Goal: Information Seeking & Learning: Learn about a topic

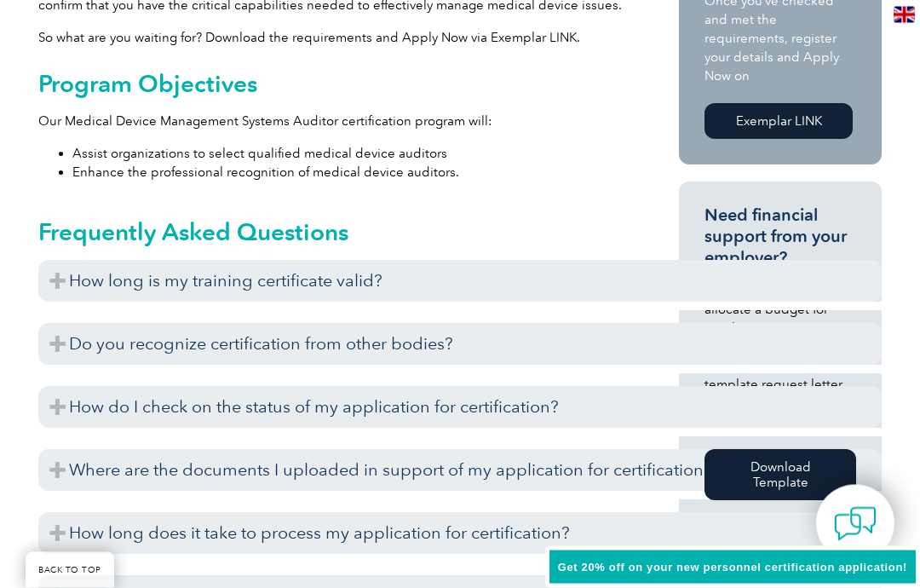
scroll to position [683, 0]
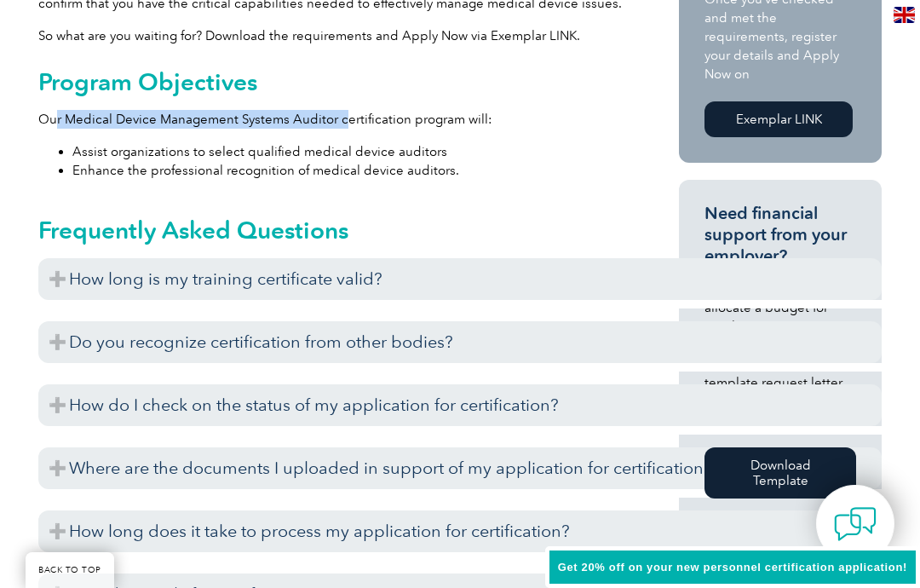
copy p "r Medical Device Management Systems Auditor c"
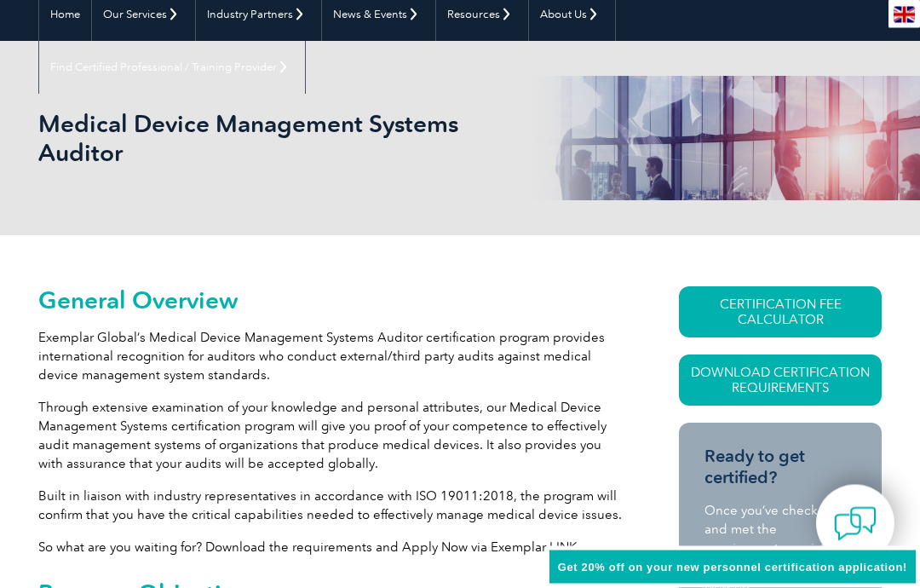
scroll to position [62, 0]
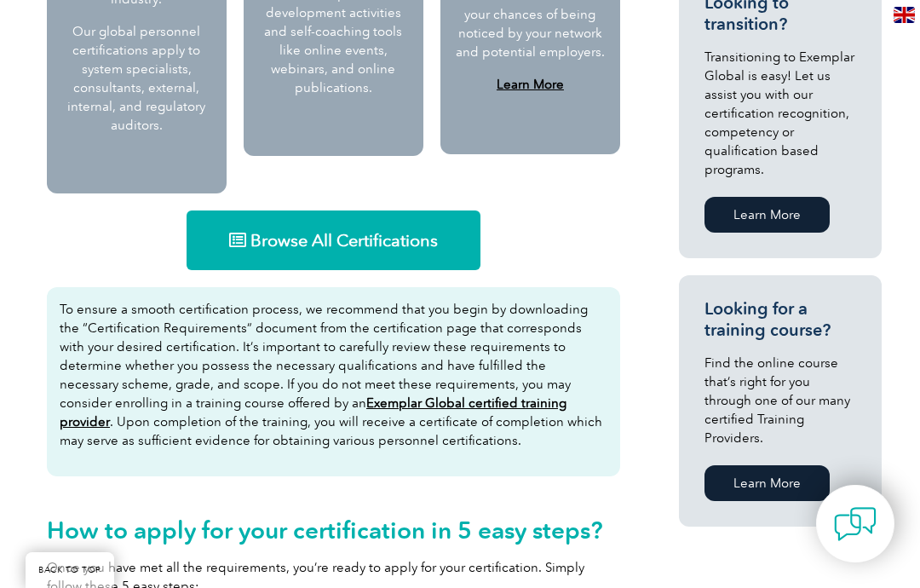
scroll to position [1091, 0]
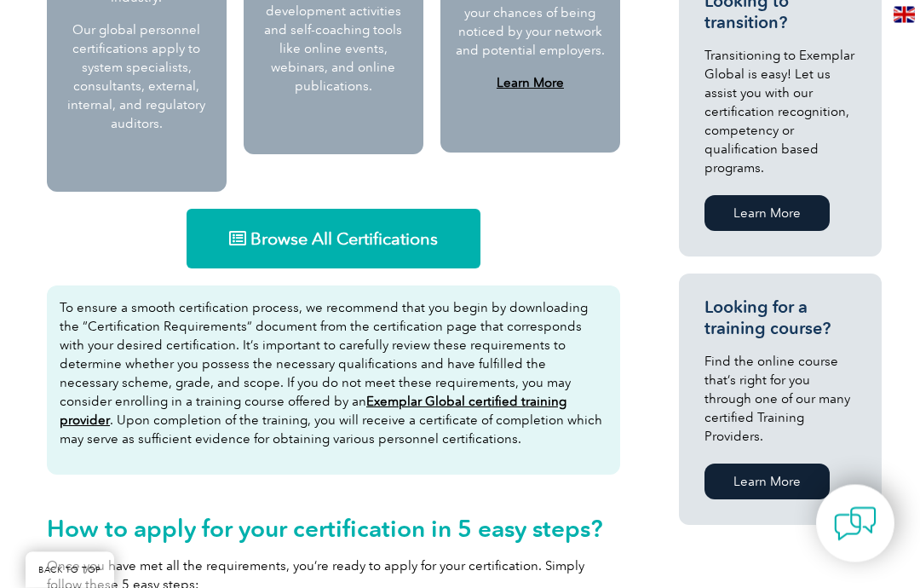
click at [321, 231] on span "Browse All Certifications" at bounding box center [344, 239] width 187 height 17
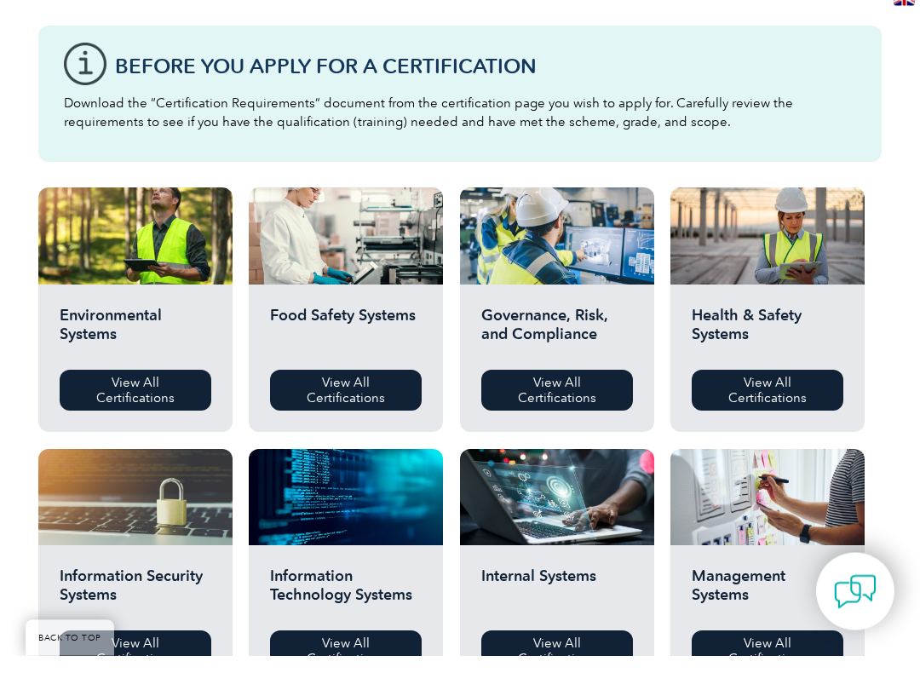
scroll to position [434, 0]
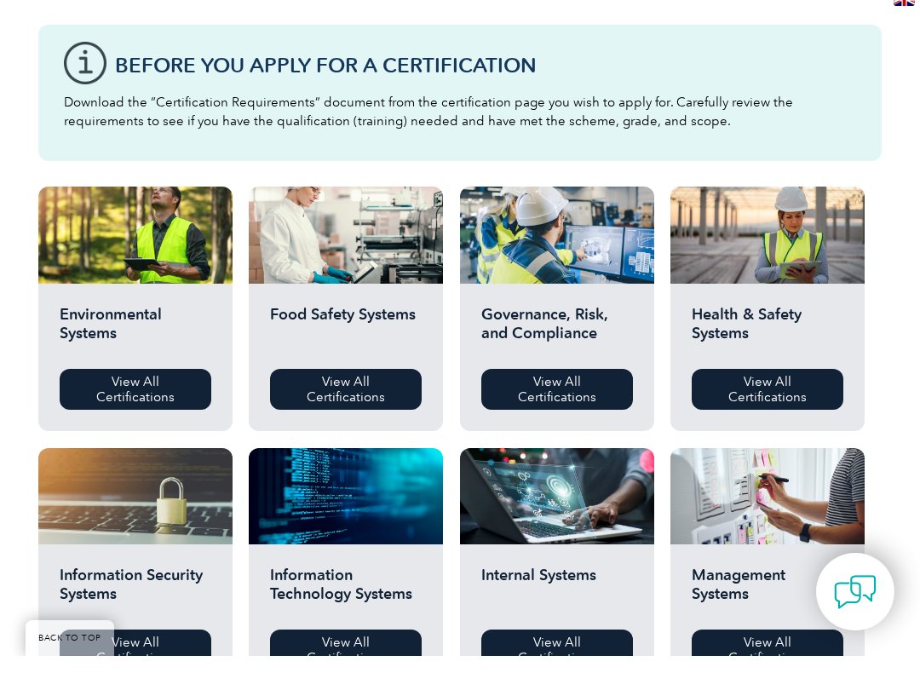
click at [341, 386] on link "View All Certifications" at bounding box center [346, 406] width 152 height 41
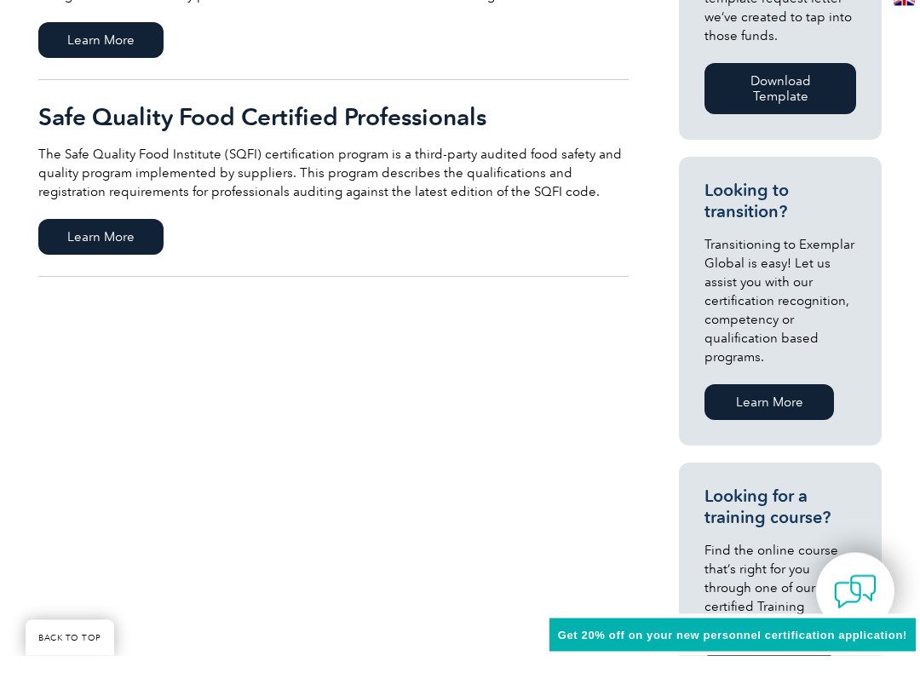
scroll to position [887, 0]
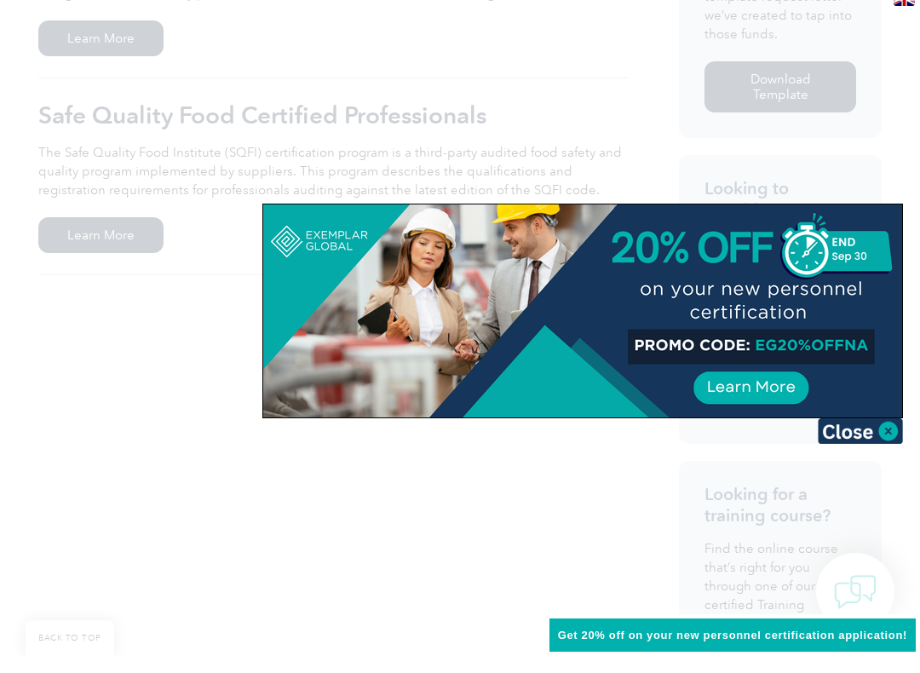
click at [864, 435] on img at bounding box center [860, 448] width 85 height 26
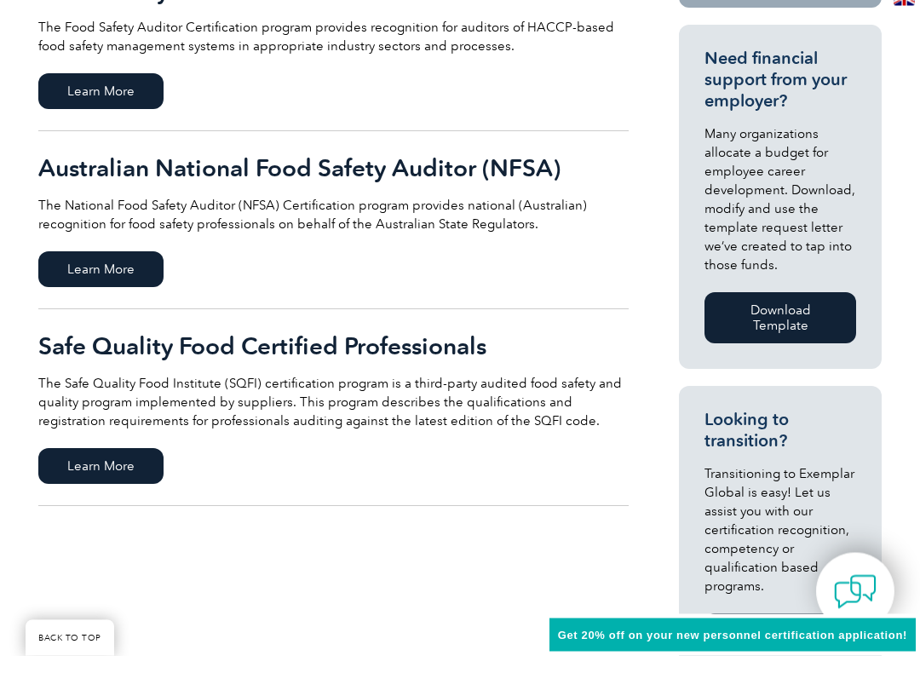
scroll to position [656, 0]
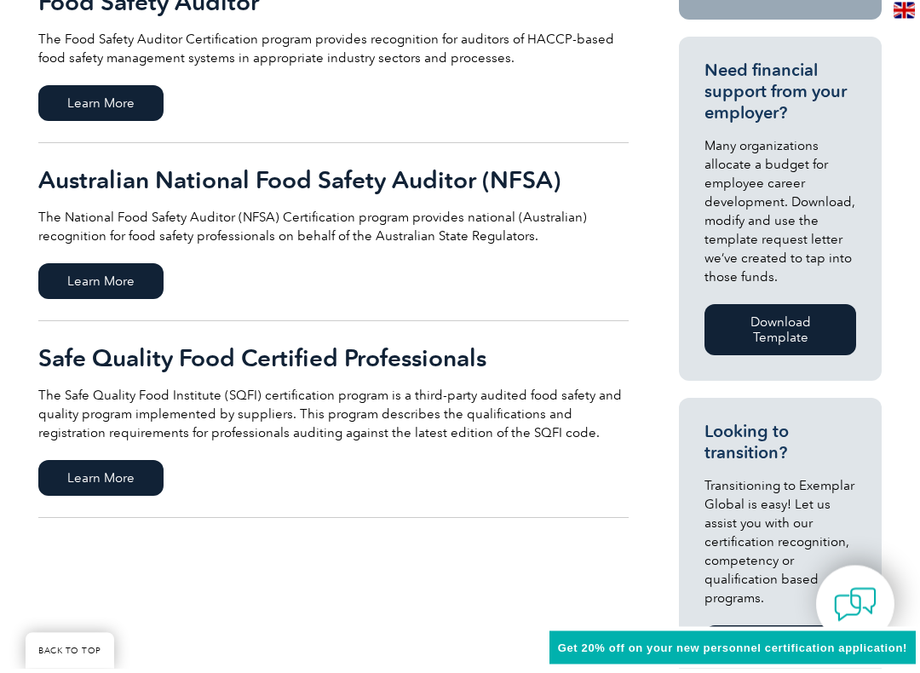
click at [107, 104] on span "Learn More" at bounding box center [100, 108] width 125 height 36
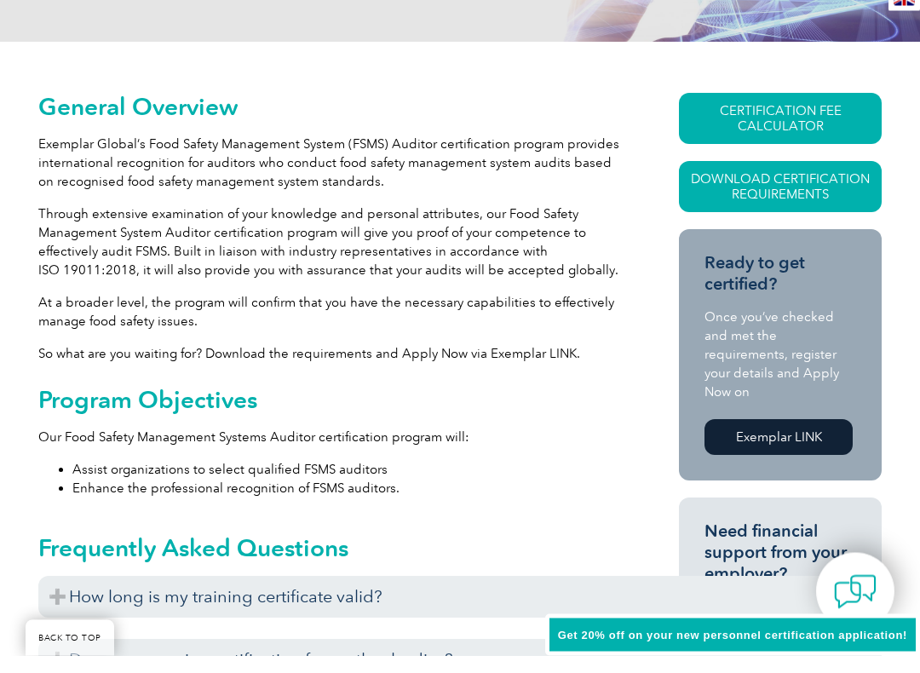
scroll to position [326, 0]
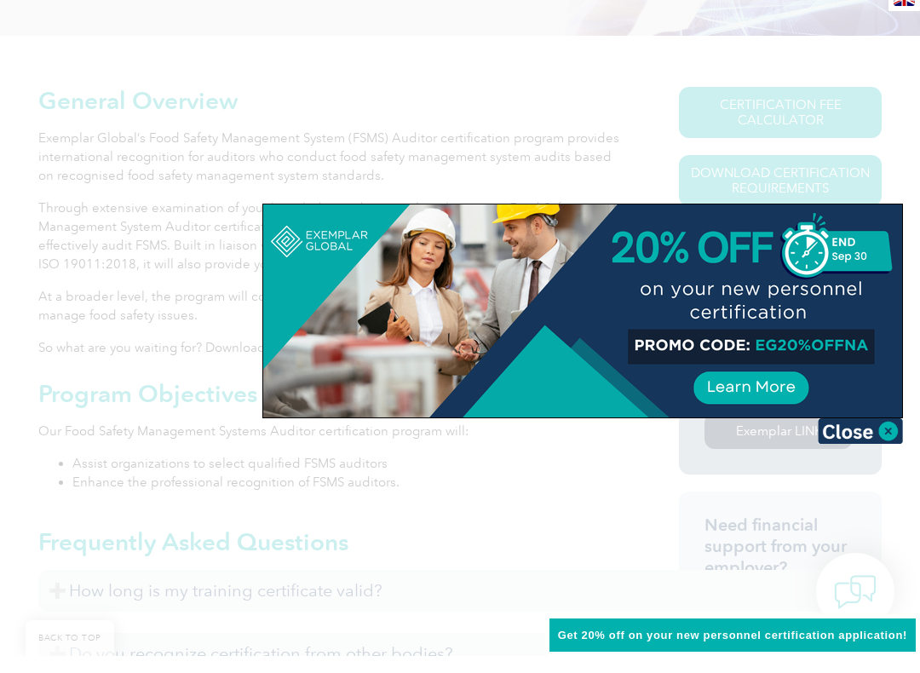
click at [855, 435] on img at bounding box center [860, 448] width 85 height 26
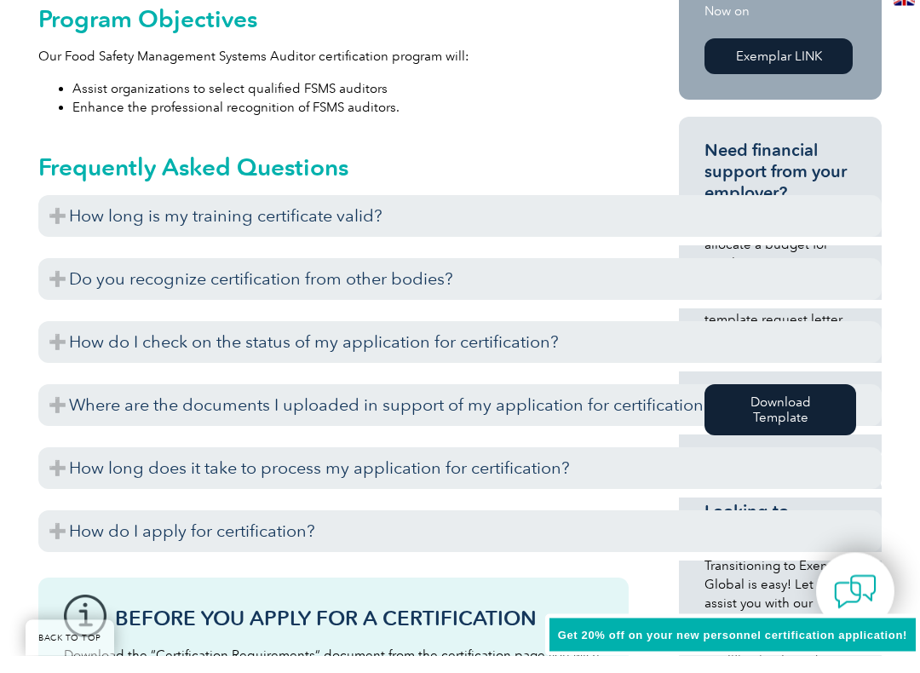
scroll to position [703, 0]
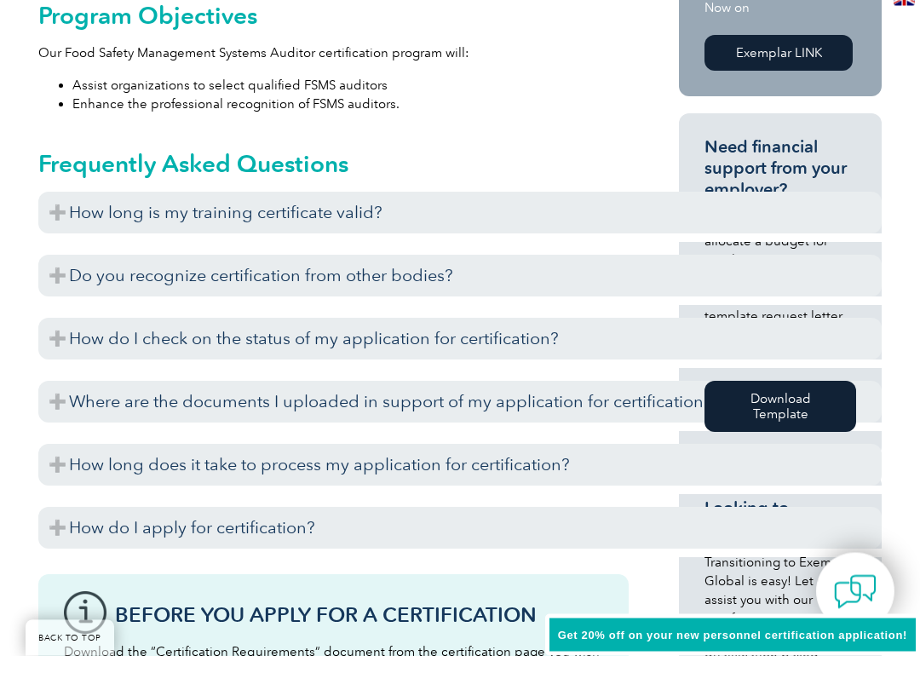
click at [60, 212] on h3 "How long is my training certificate valid?" at bounding box center [460, 231] width 844 height 42
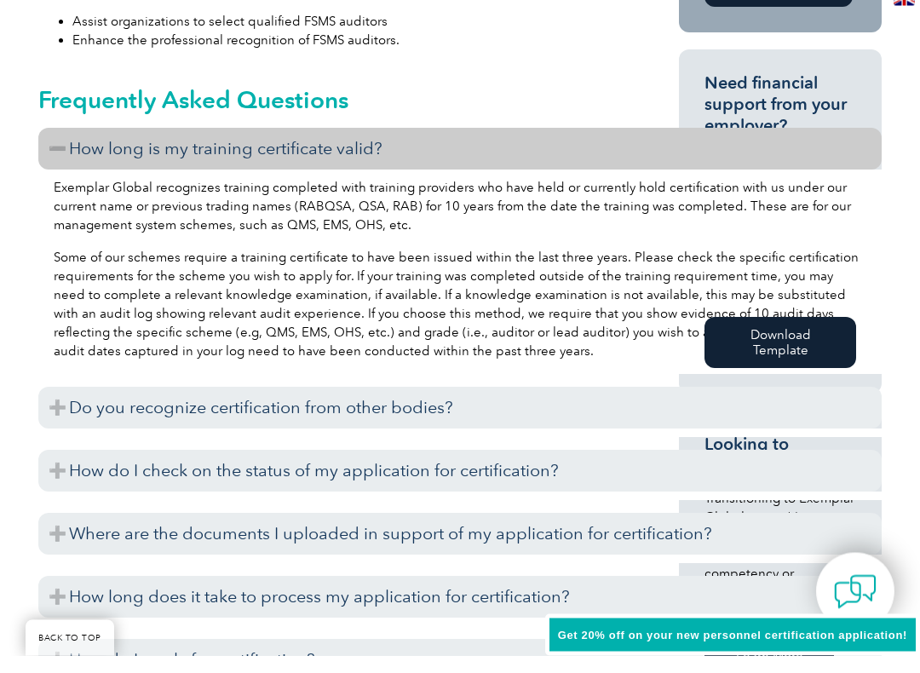
scroll to position [768, 0]
click at [44, 145] on h3 "How long is my training certificate valid?" at bounding box center [460, 166] width 844 height 42
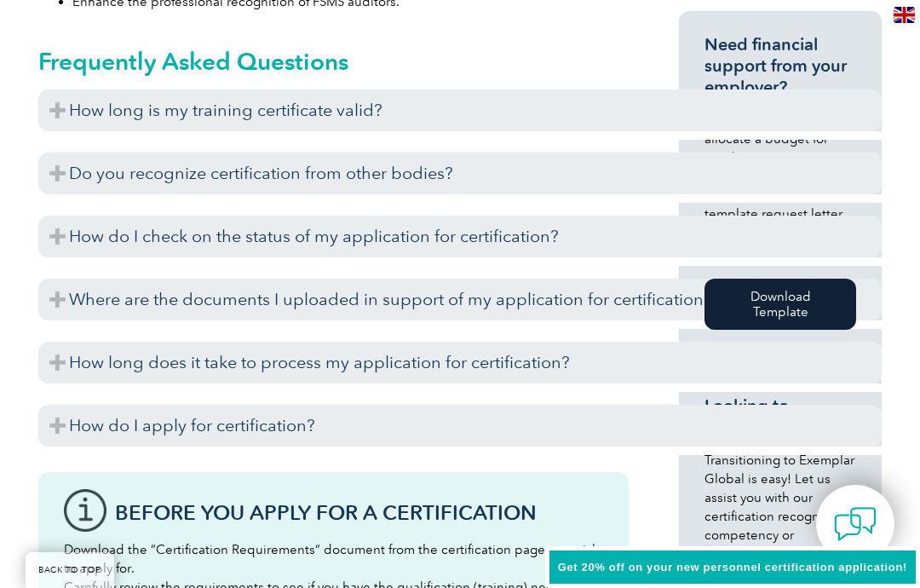
scroll to position [843, 0]
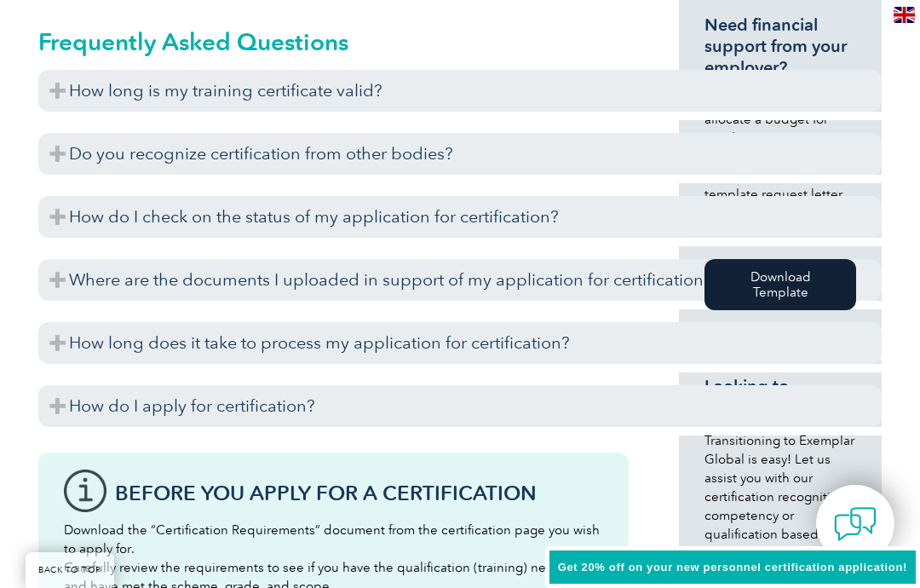
click at [61, 78] on h3 "How long is my training certificate valid?" at bounding box center [460, 91] width 844 height 42
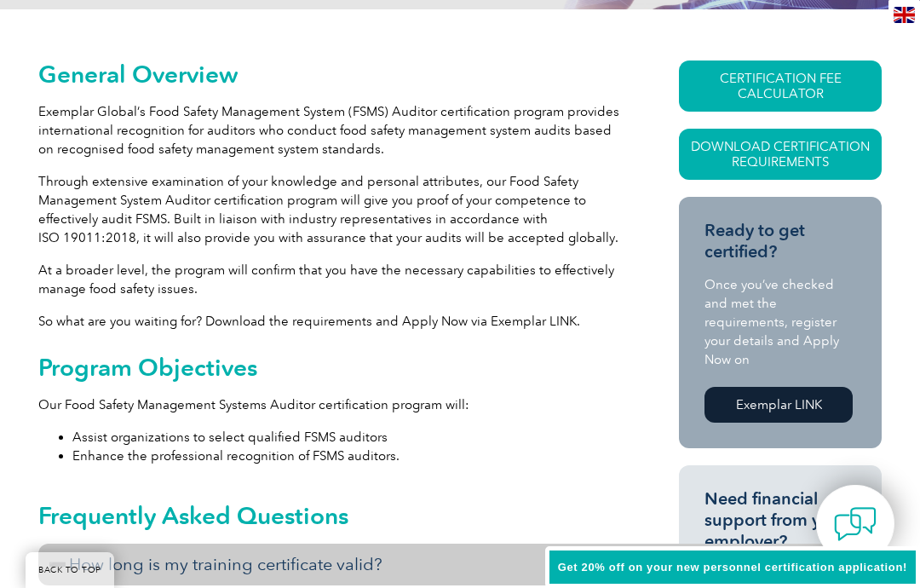
scroll to position [371, 0]
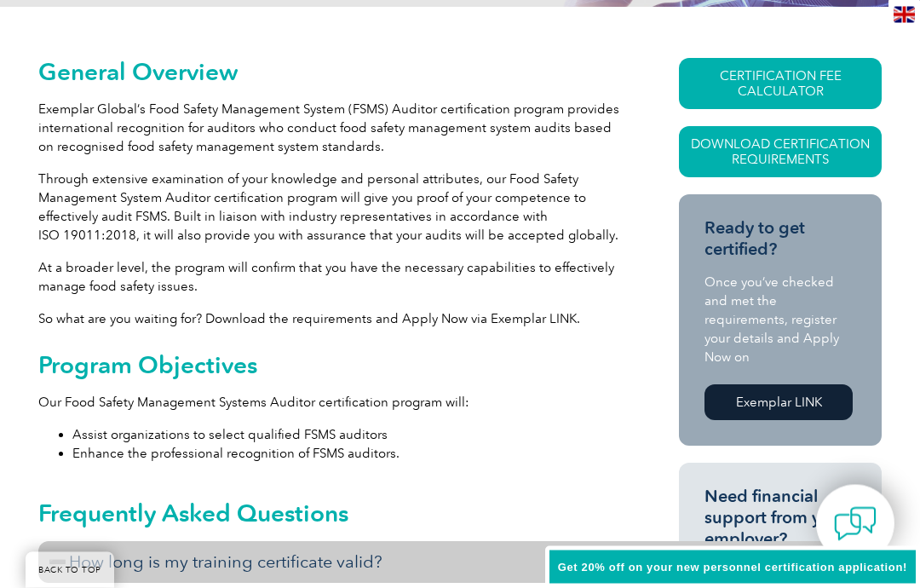
click at [793, 95] on link "CERTIFICATION FEE CALCULATOR" at bounding box center [780, 84] width 203 height 51
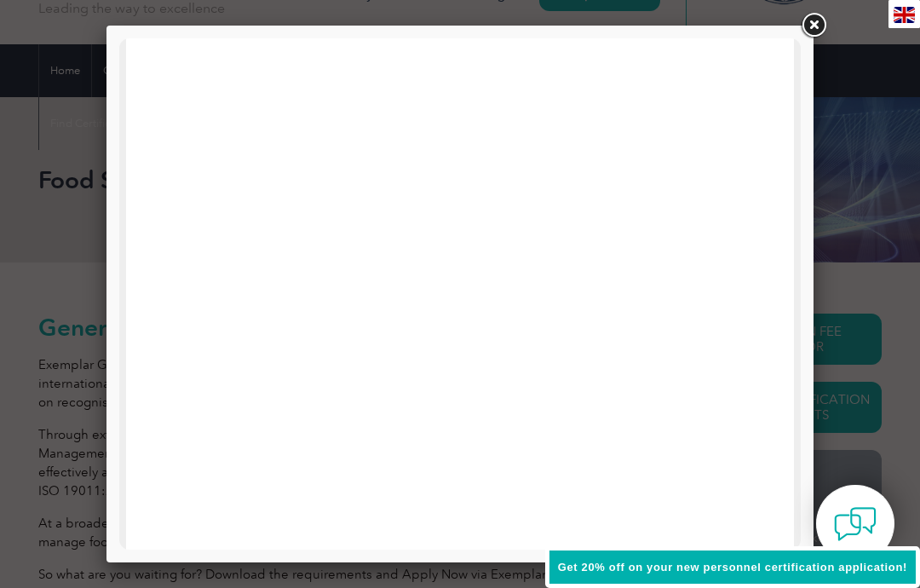
scroll to position [0, 0]
